Goal: Task Accomplishment & Management: Complete application form

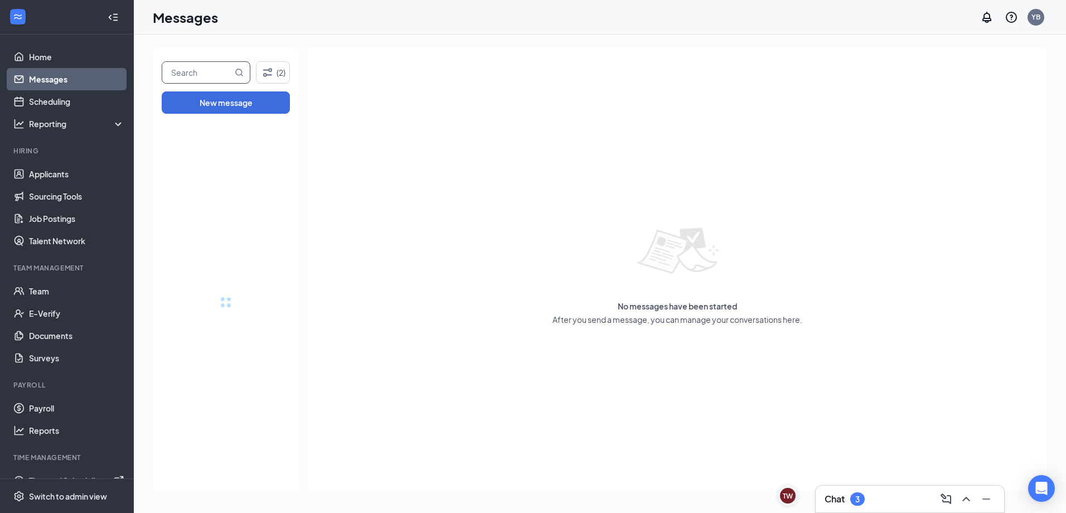
click at [224, 81] on input "text" at bounding box center [197, 72] width 70 height 21
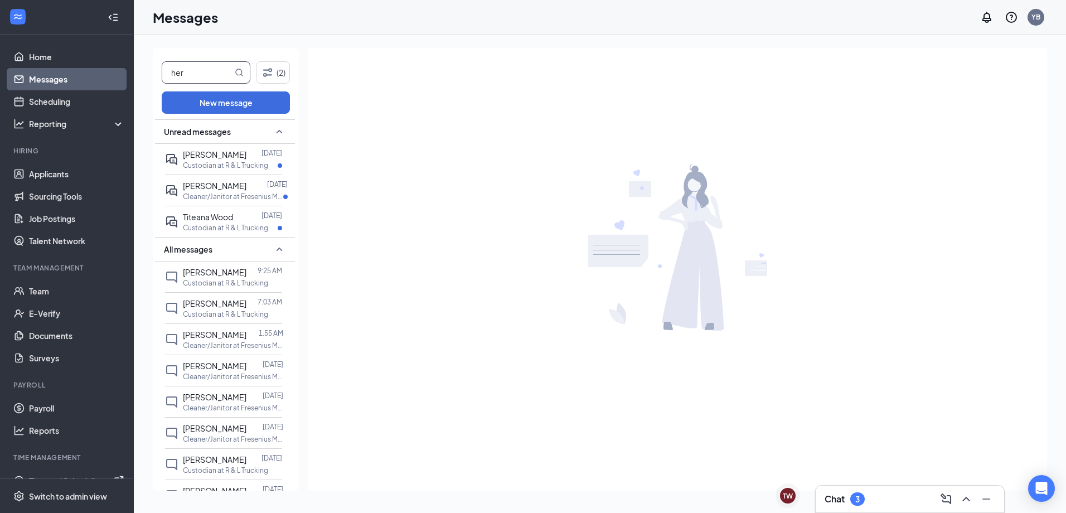
type input "her"
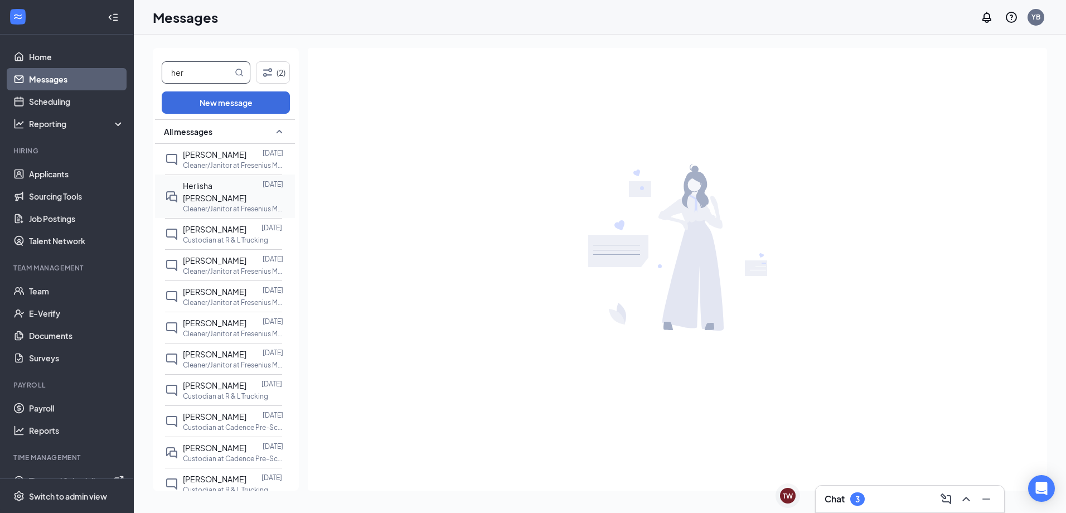
click at [249, 204] on p "Cleaner/Janitor at Fresenius Medical Care" at bounding box center [233, 208] width 100 height 9
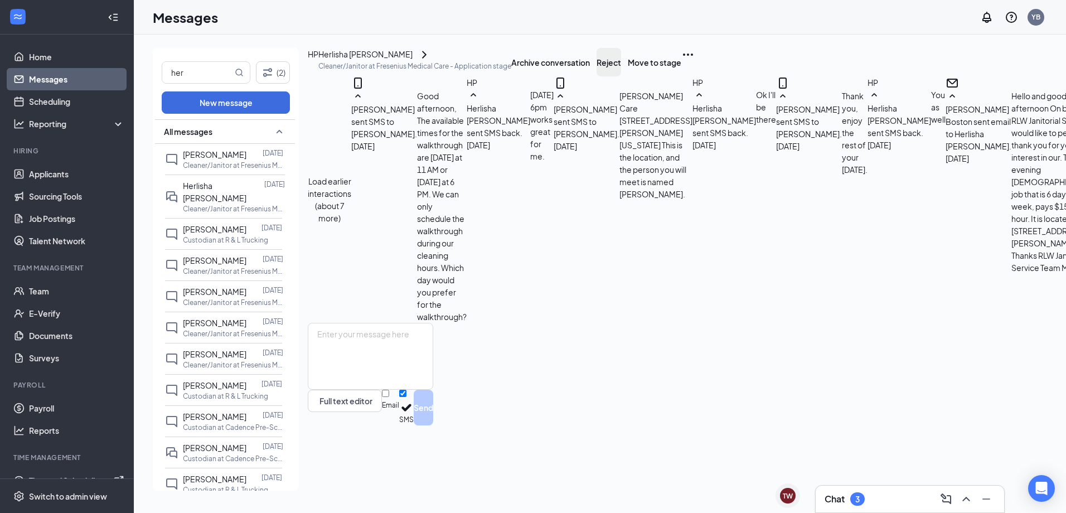
scroll to position [545, 0]
click at [681, 75] on button "Move to stage" at bounding box center [655, 62] width 54 height 28
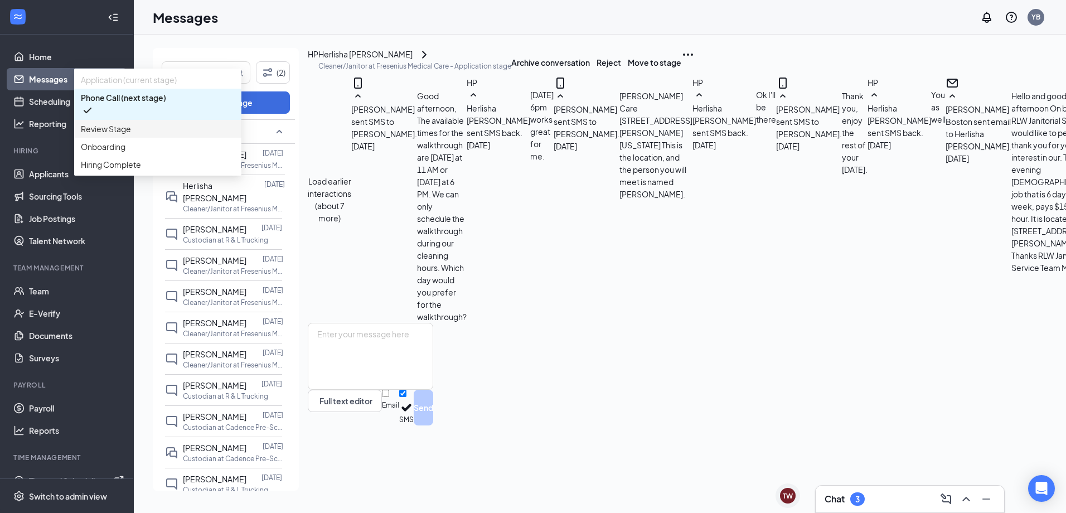
click at [241, 138] on div "Review Stage" at bounding box center [157, 129] width 167 height 18
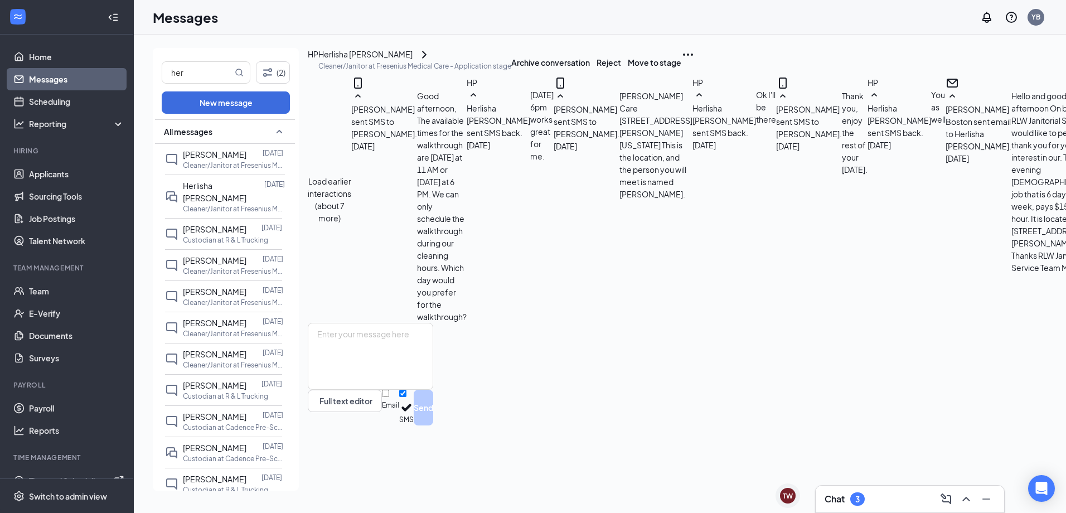
click at [695, 61] on icon "Ellipses" at bounding box center [687, 54] width 13 height 13
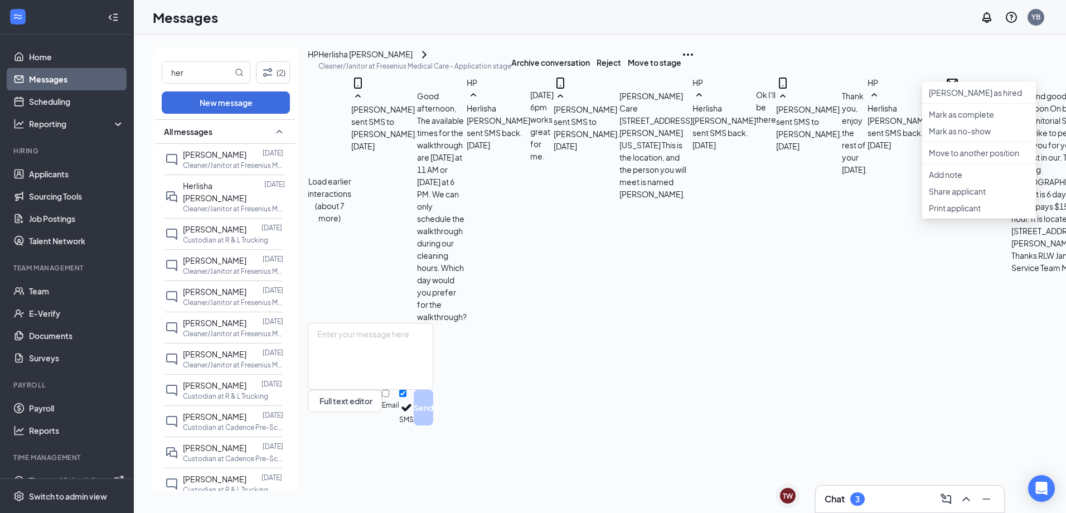
click at [948, 42] on div "her (2) New message All messages [PERSON_NAME] [DATE] Cleaner/Janitor at Fresen…" at bounding box center [825, 274] width 1382 height 478
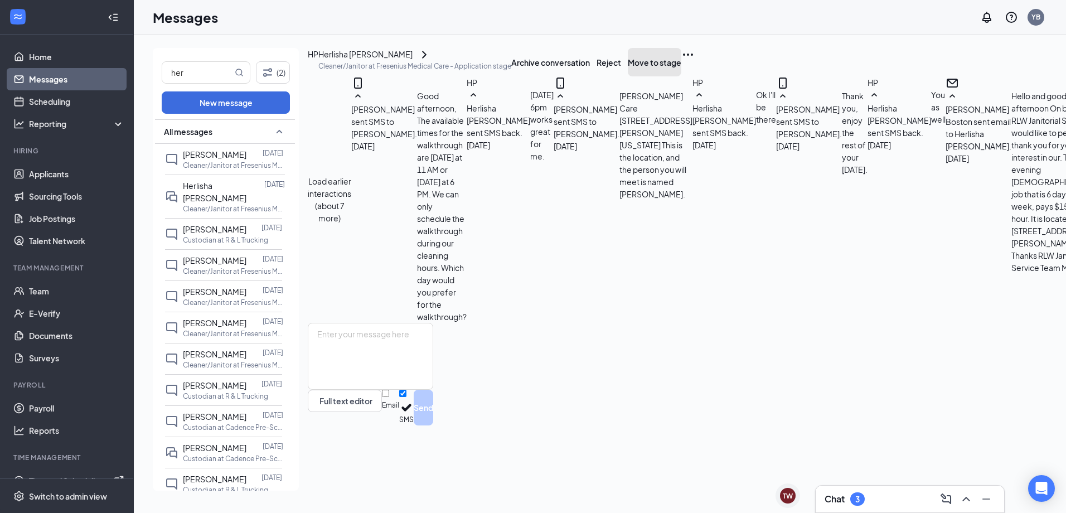
click at [681, 73] on button "Move to stage" at bounding box center [655, 62] width 54 height 28
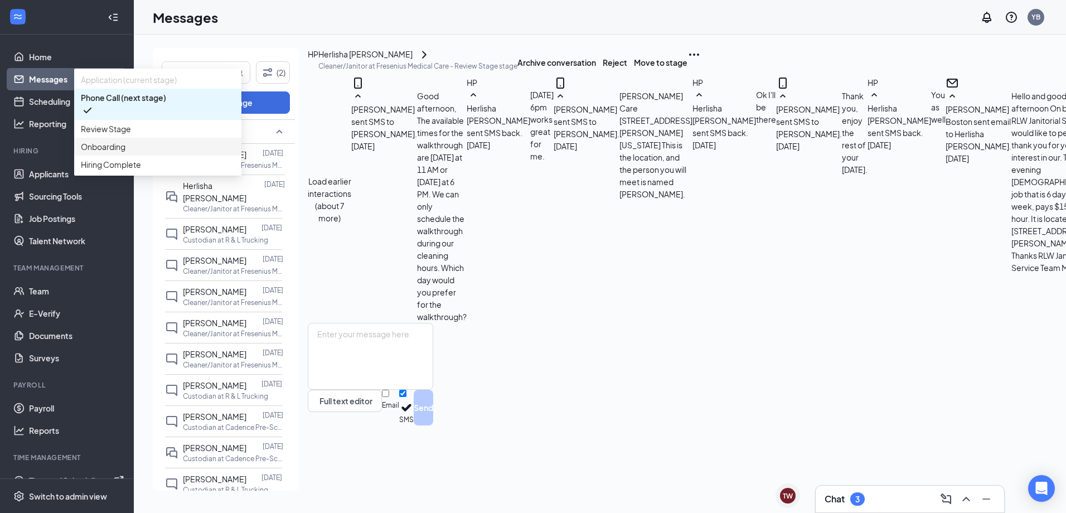
click at [235, 153] on span "Onboarding" at bounding box center [158, 146] width 154 height 12
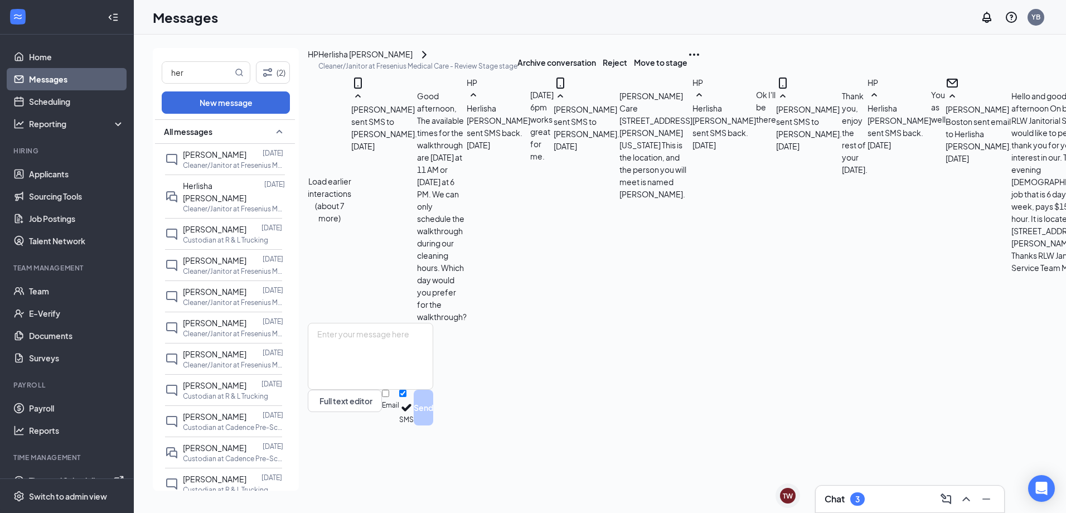
click at [433, 390] on textarea at bounding box center [370, 356] width 125 height 67
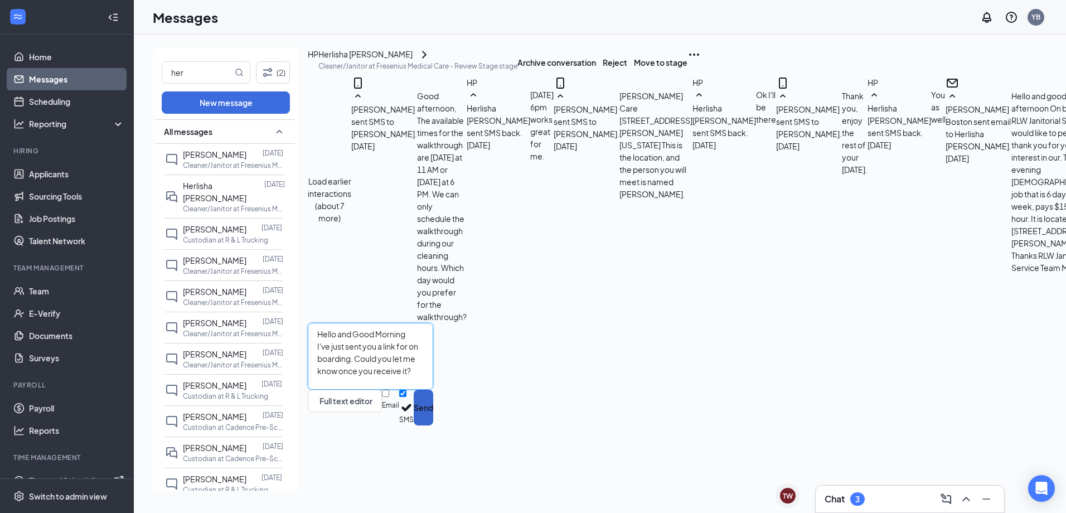
type textarea "Hello and Good Morning I've just sent you a link for on boarding. Could you let…"
click at [433, 425] on button "Send" at bounding box center [424, 408] width 20 height 36
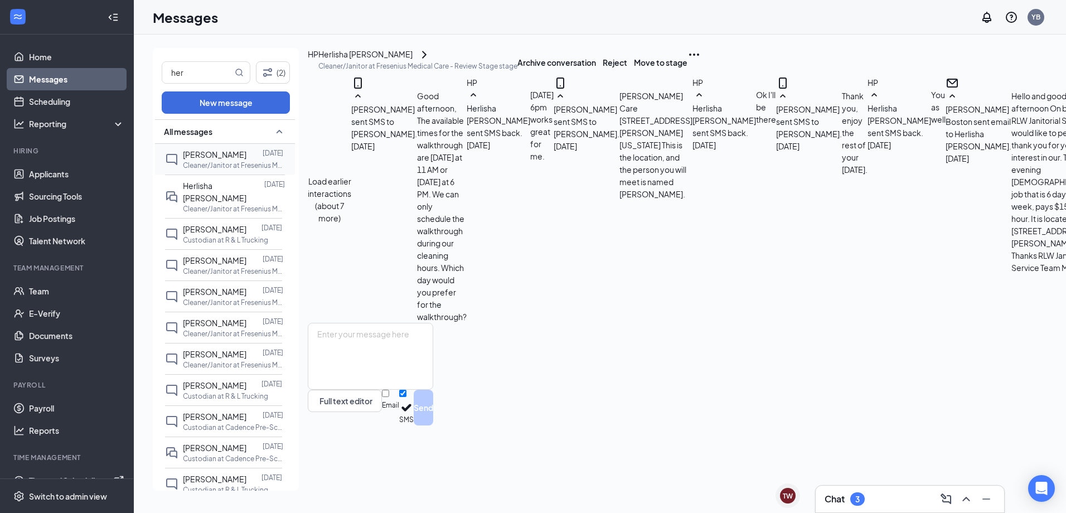
click at [205, 159] on span "[PERSON_NAME]" at bounding box center [215, 154] width 64 height 10
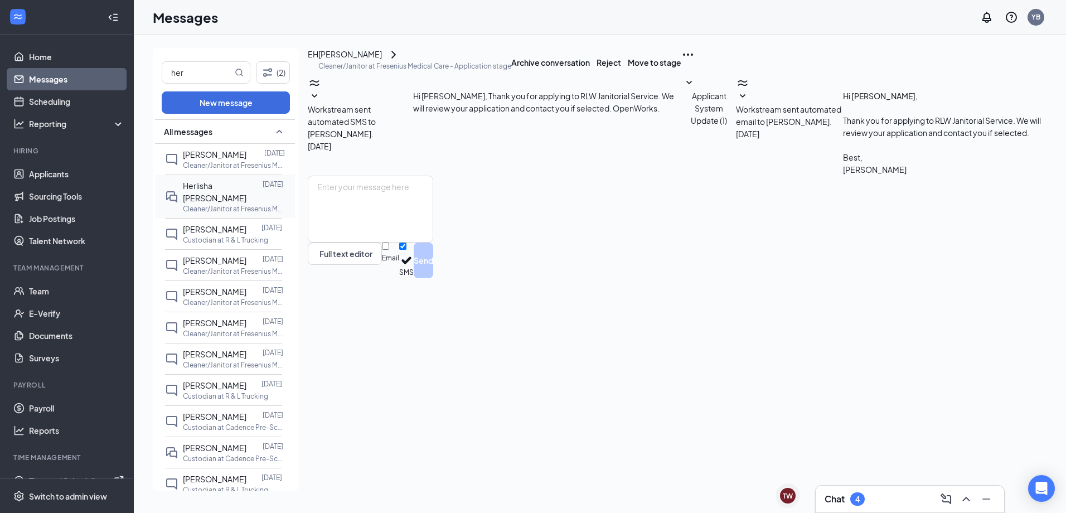
click at [228, 202] on span "Herlisha [PERSON_NAME]" at bounding box center [215, 192] width 64 height 22
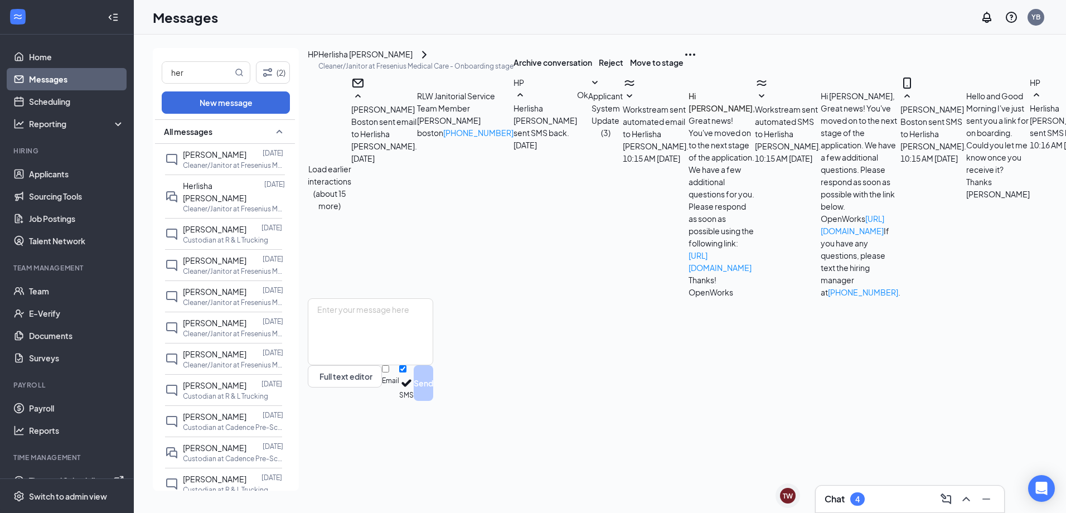
scroll to position [220, 0]
click at [378, 365] on textarea at bounding box center [370, 331] width 125 height 67
type textarea "Thanks"
click at [433, 401] on button "Send" at bounding box center [424, 383] width 20 height 36
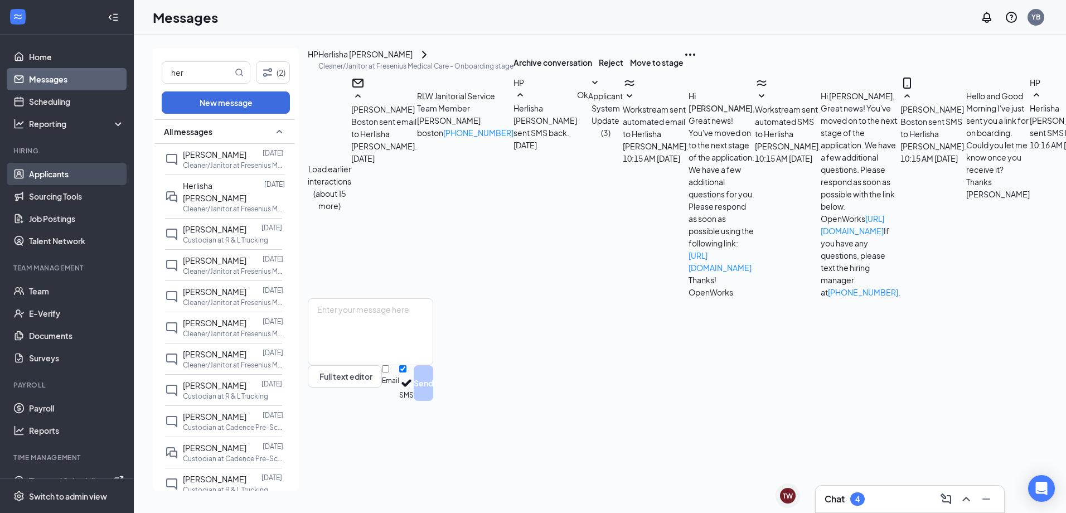
click at [46, 169] on link "Applicants" at bounding box center [76, 174] width 95 height 22
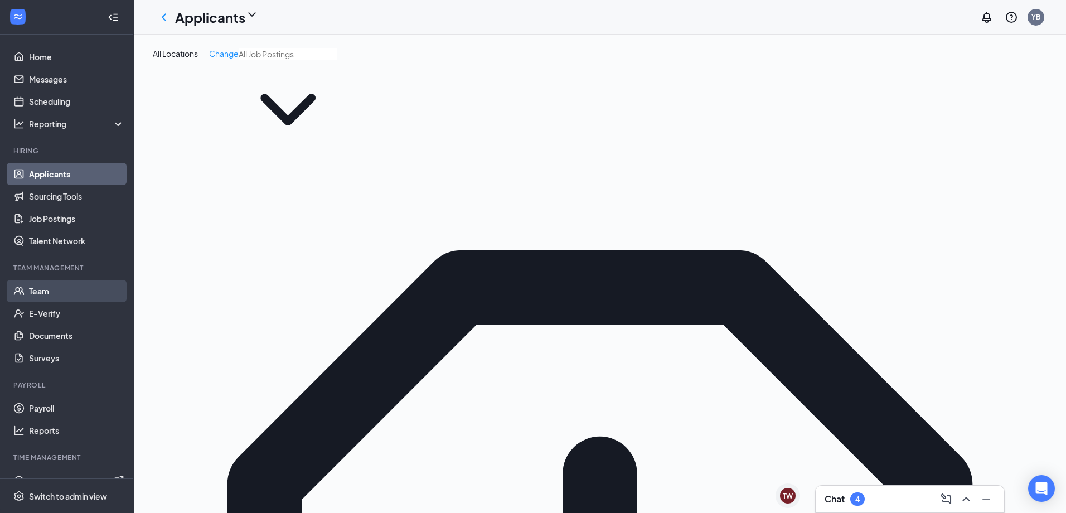
click at [42, 287] on link "Team" at bounding box center [76, 291] width 95 height 22
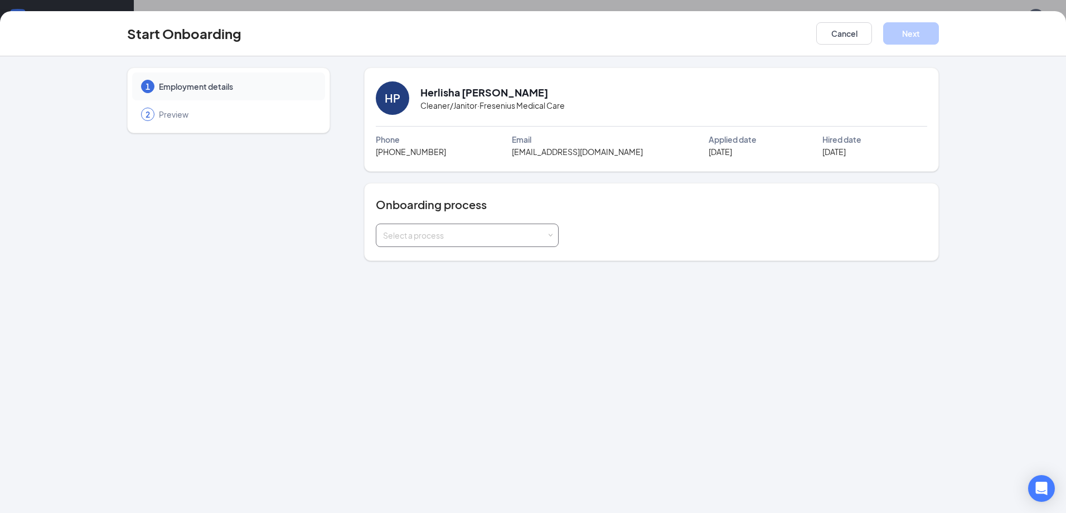
click at [513, 235] on div "Select a process" at bounding box center [464, 235] width 163 height 11
click at [511, 262] on li "Onboarding Process" at bounding box center [466, 259] width 183 height 20
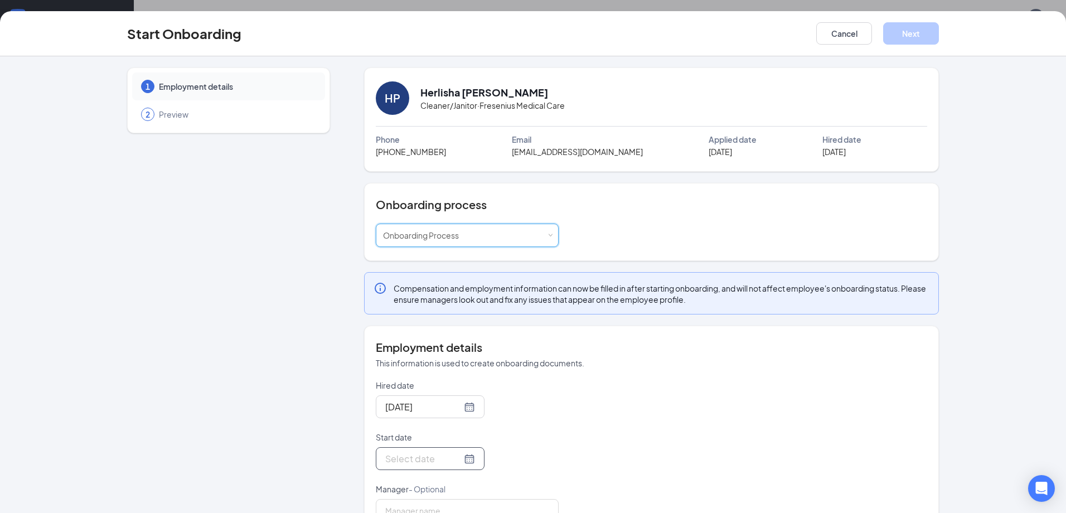
click at [460, 462] on div at bounding box center [430, 459] width 90 height 14
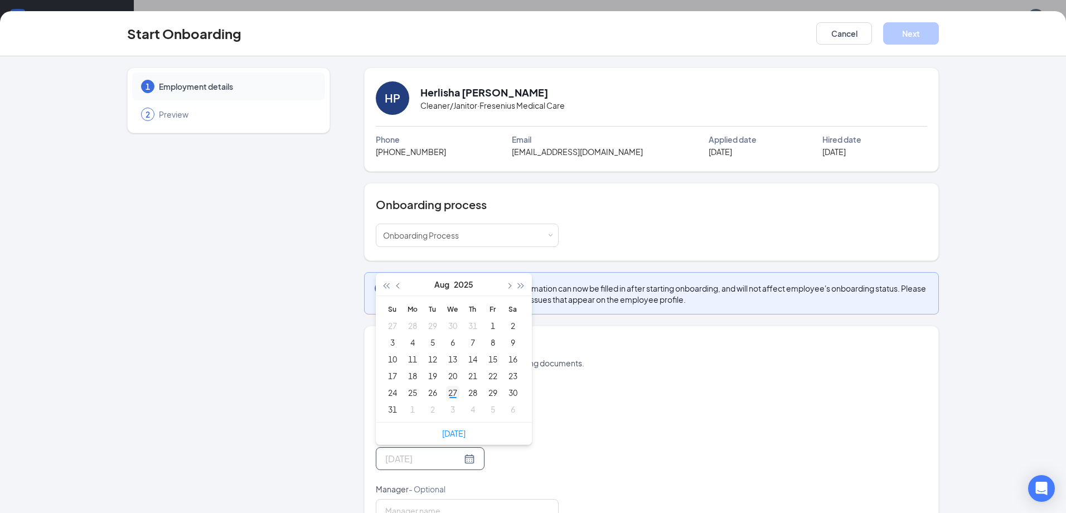
type input "[DATE]"
click at [452, 394] on div "27" at bounding box center [452, 392] width 13 height 13
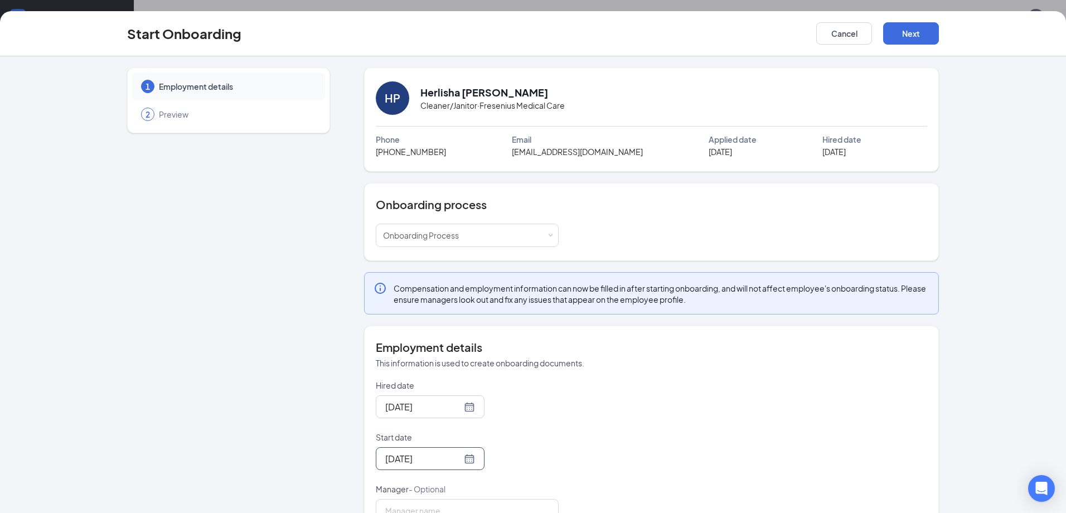
click at [637, 393] on div "Hired date Aug 27, 2025 Start date Aug 27, 2025 Aug 2025 Su Mo Tu We Th Fr Sa 2…" at bounding box center [651, 451] width 551 height 143
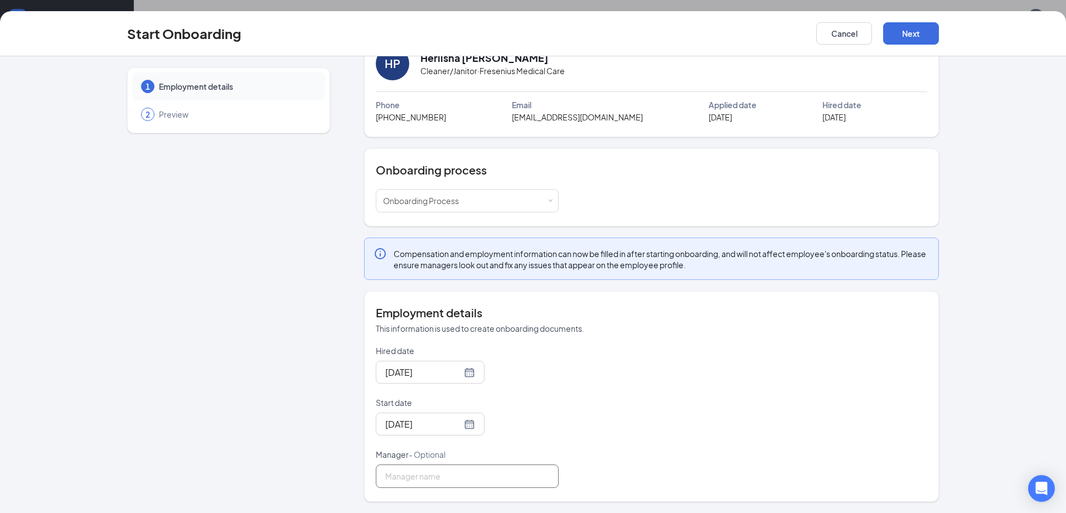
click at [535, 470] on input "Manager - Optional" at bounding box center [467, 475] width 183 height 23
type input "Yolander Boston"
click at [593, 392] on div "Hired date Aug 27, 2025 Start date Aug 27, 2025 Aug 2025 Su Mo Tu We Th Fr Sa 2…" at bounding box center [651, 416] width 551 height 143
click at [908, 33] on button "Next" at bounding box center [911, 33] width 56 height 22
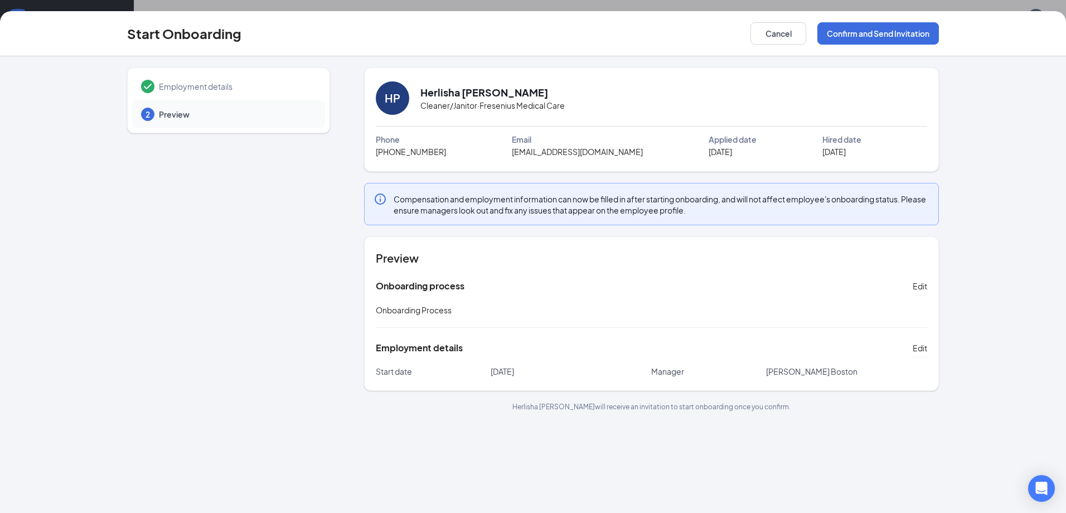
click at [398, 202] on span "Compensation and employment information can now be filled in after starting onb…" at bounding box center [662, 204] width 536 height 22
click at [916, 287] on span "Edit" at bounding box center [920, 285] width 14 height 11
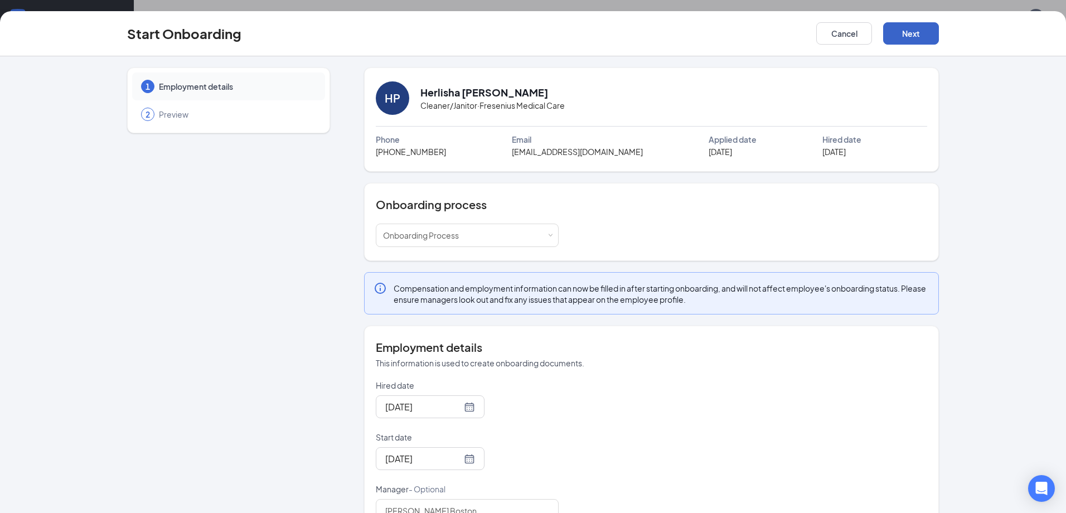
click at [916, 33] on button "Next" at bounding box center [911, 33] width 56 height 22
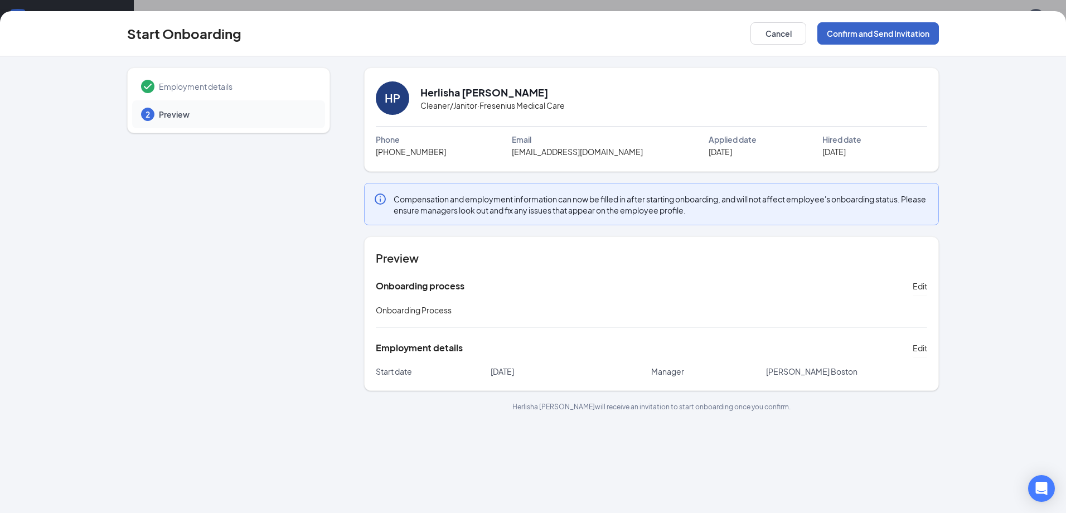
click at [877, 33] on button "Confirm and Send Invitation" at bounding box center [878, 33] width 122 height 22
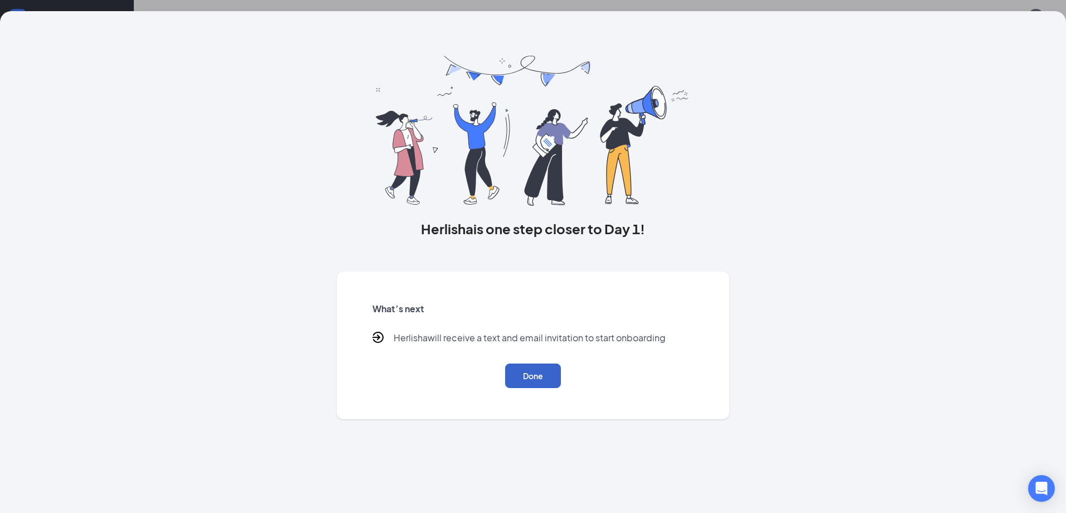
click at [534, 376] on button "Done" at bounding box center [533, 375] width 56 height 25
